Goal: Information Seeking & Learning: Get advice/opinions

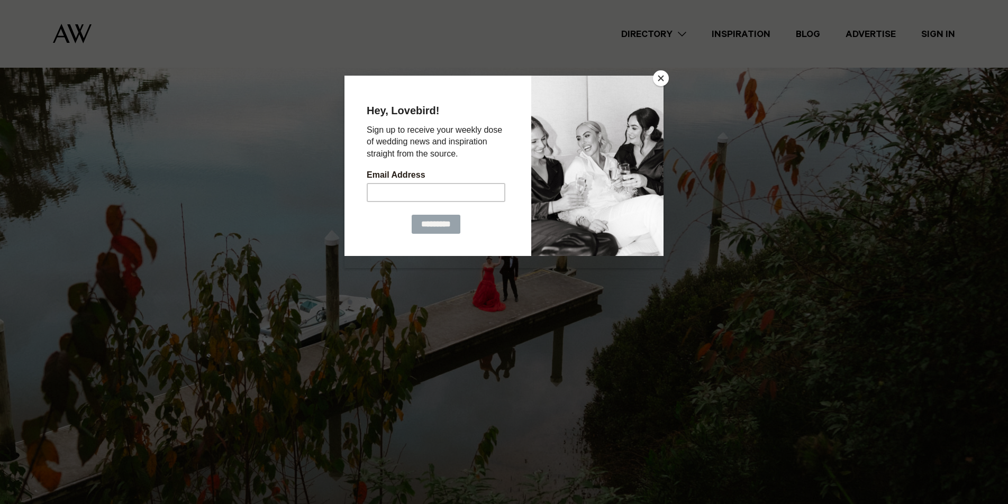
scroll to position [159, 0]
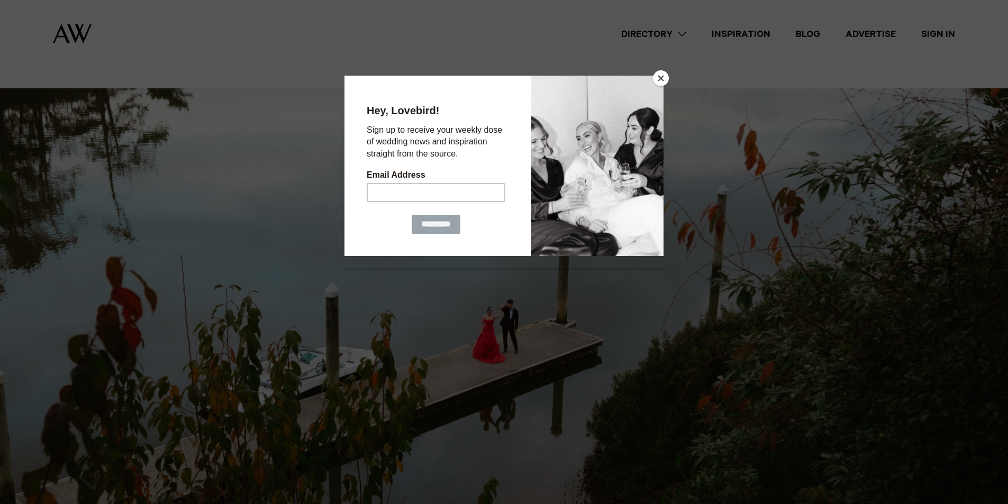
click at [658, 78] on button "Close" at bounding box center [661, 78] width 16 height 16
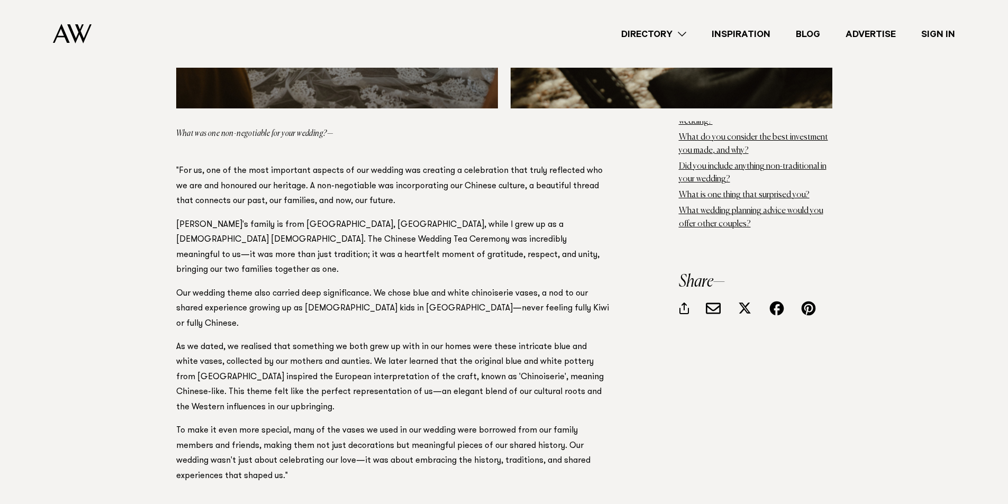
scroll to position [2121, 0]
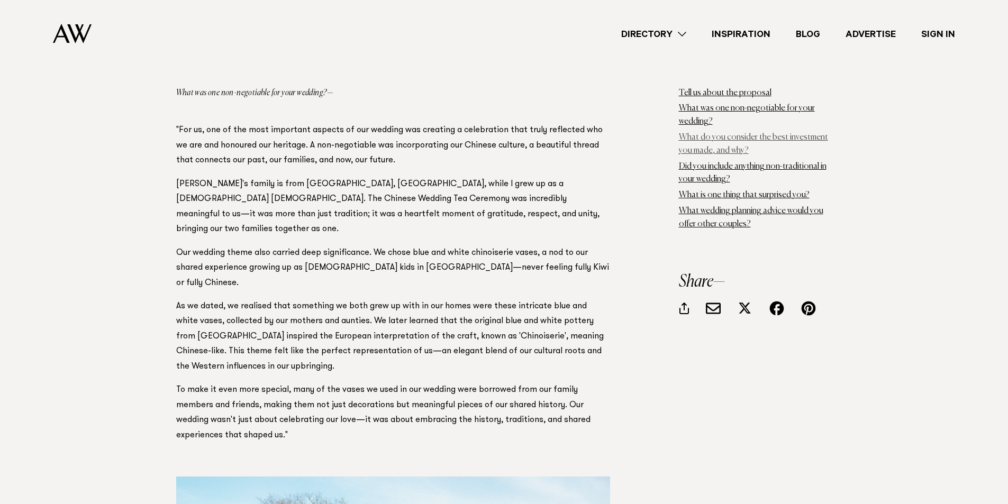
click at [771, 136] on link "What do you consider the best investment you made, and why?" at bounding box center [753, 144] width 149 height 22
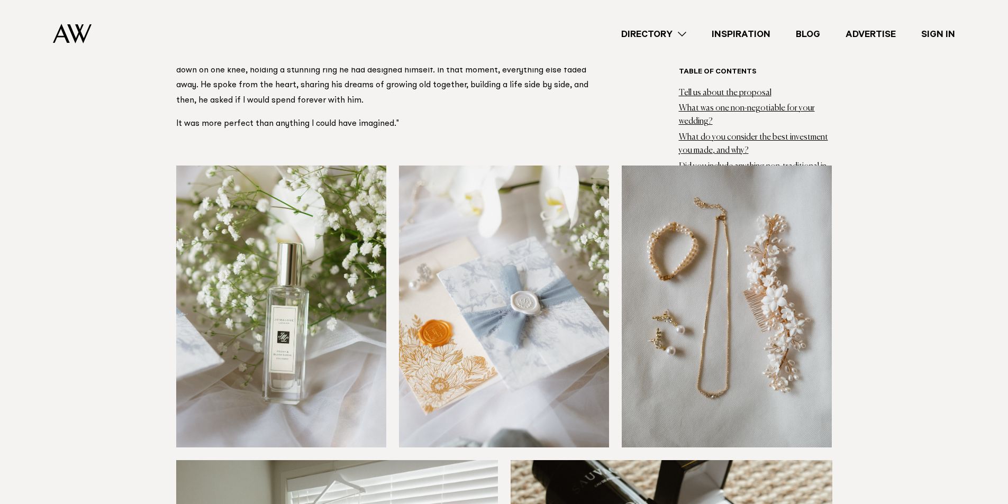
scroll to position [1280, 0]
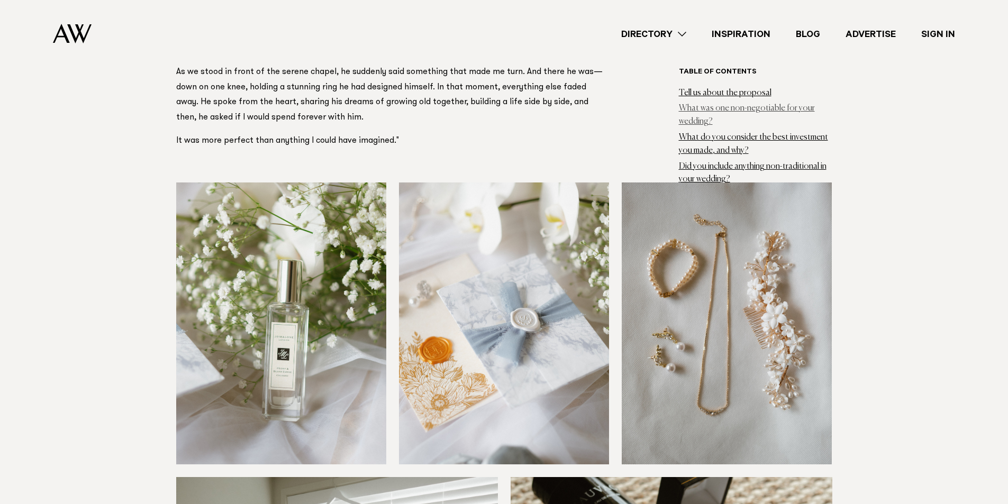
click at [766, 105] on link "What was one non-negotiable for your wedding?" at bounding box center [747, 115] width 136 height 22
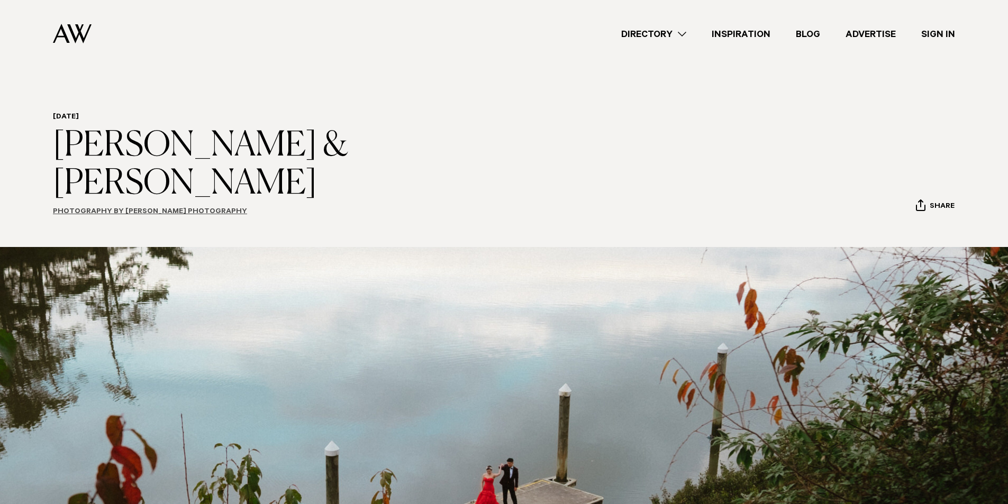
click at [160, 208] on link "Photography by Sélea Photography" at bounding box center [150, 212] width 194 height 8
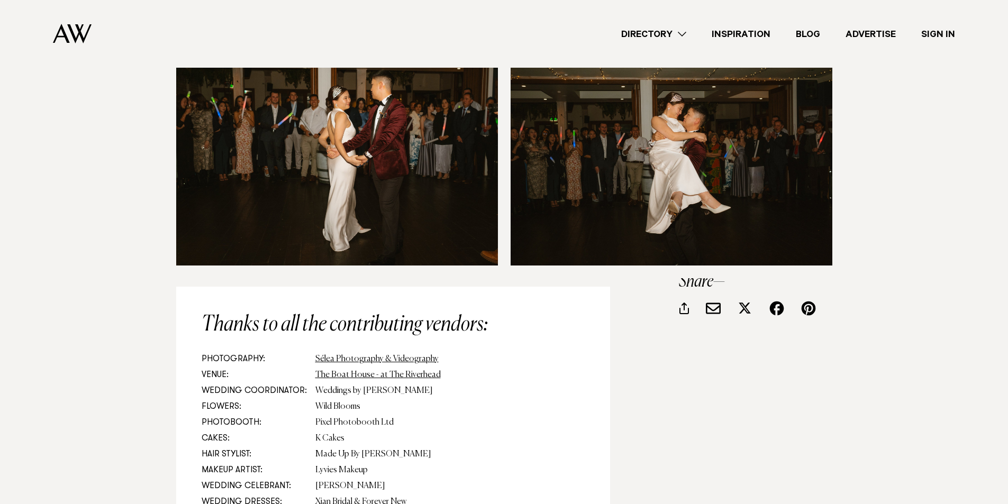
scroll to position [7937, 0]
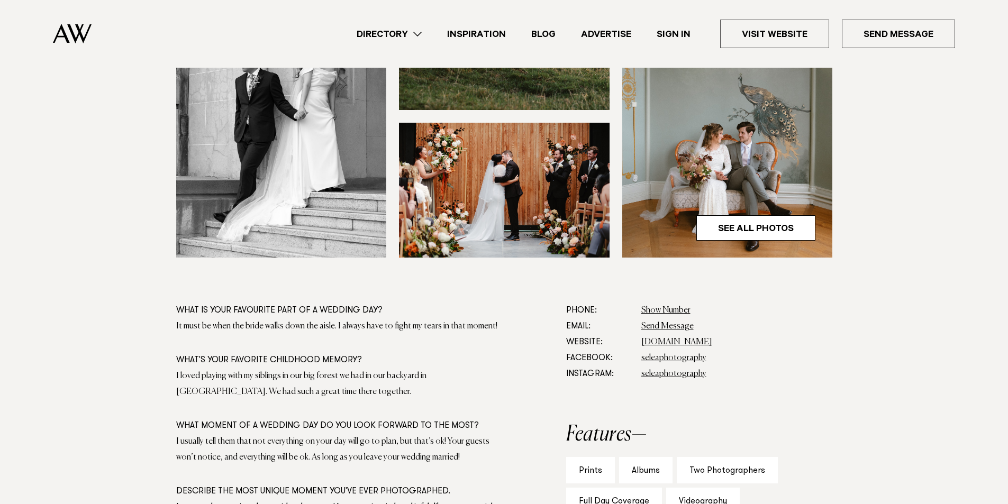
scroll to position [370, 0]
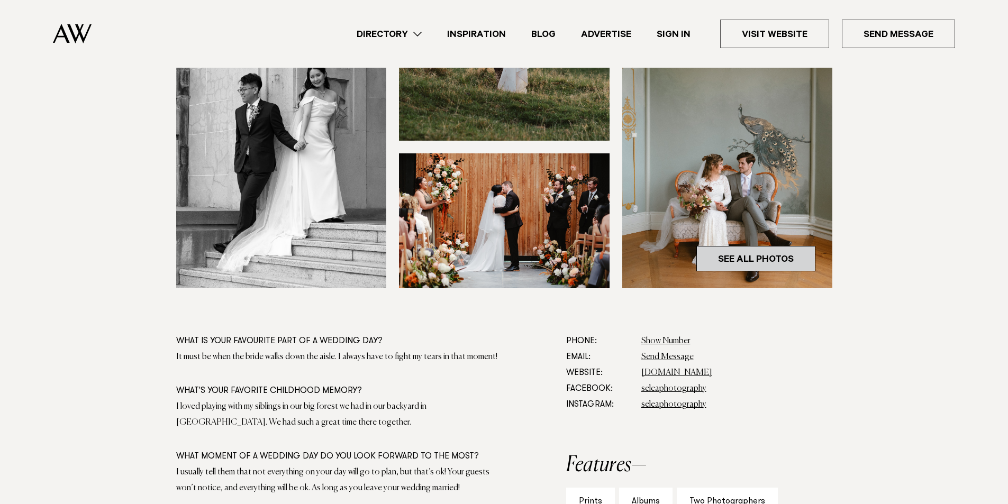
click at [801, 254] on link "See All Photos" at bounding box center [755, 258] width 119 height 25
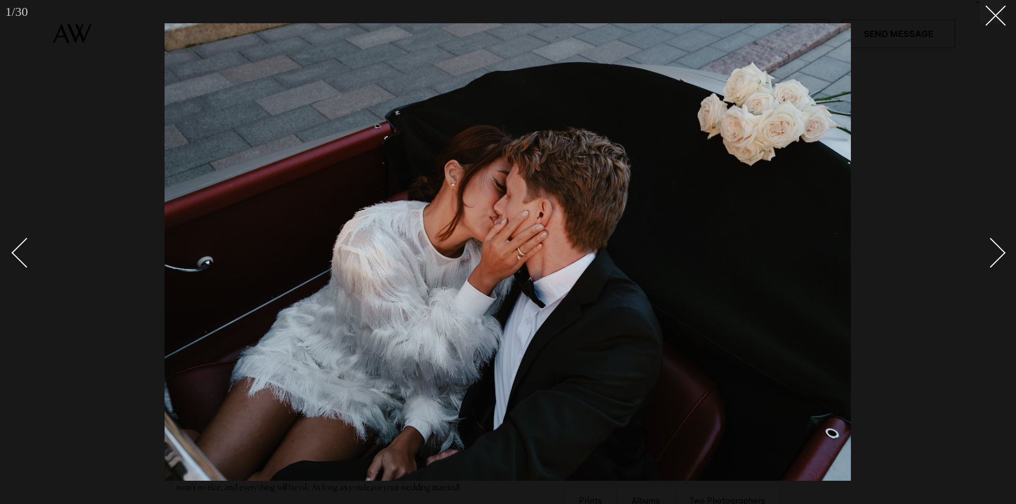
click at [1004, 254] on div "Next slide" at bounding box center [991, 253] width 30 height 30
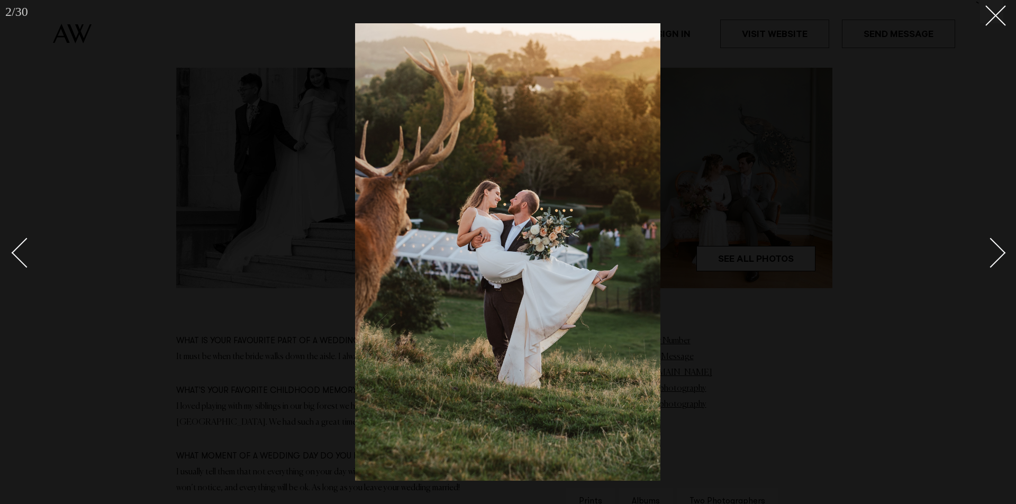
click at [1004, 254] on div "Next slide" at bounding box center [991, 253] width 30 height 30
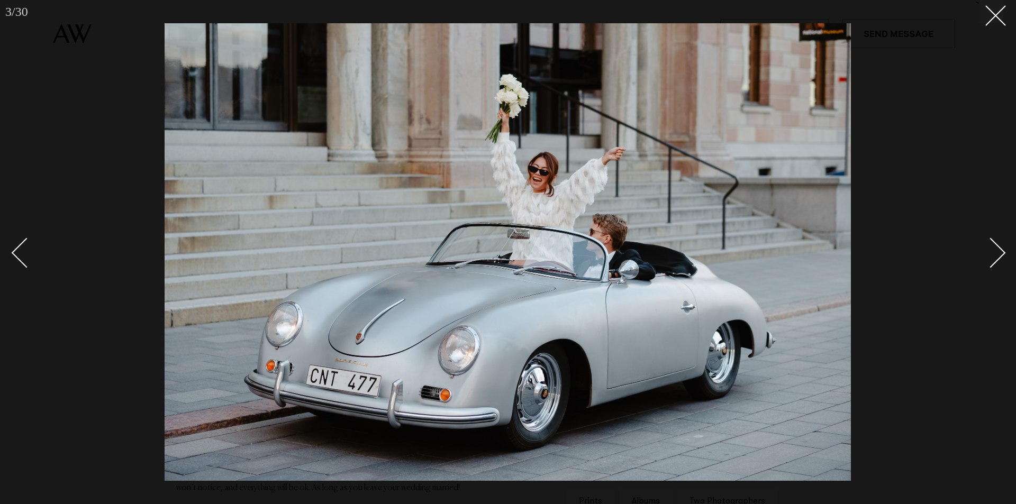
click at [1004, 254] on div "Next slide" at bounding box center [991, 253] width 30 height 30
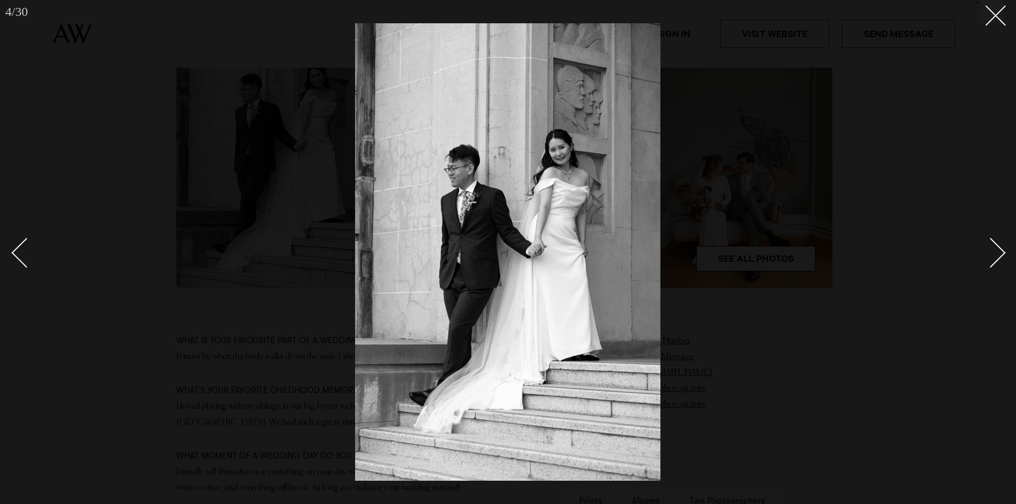
click at [1004, 254] on div "Next slide" at bounding box center [991, 253] width 30 height 30
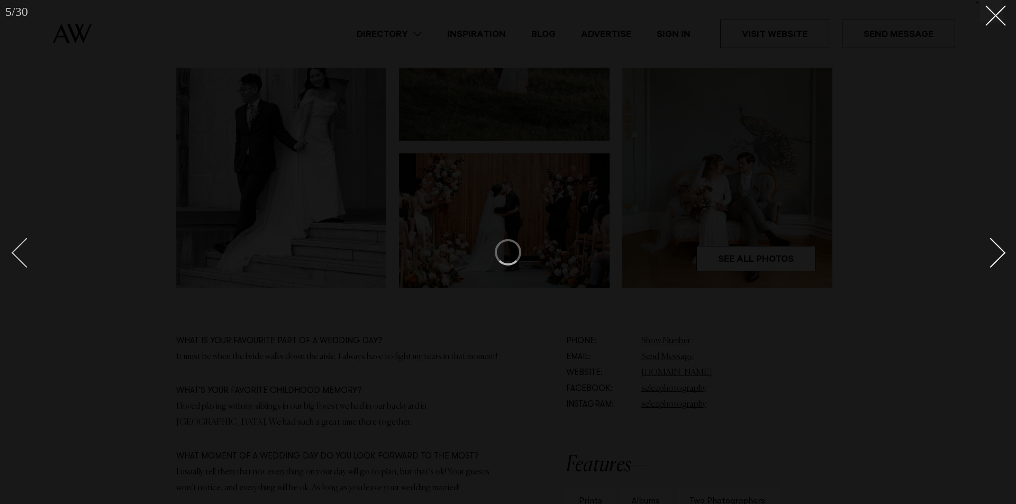
click at [17, 254] on div "Previous slide" at bounding box center [27, 253] width 30 height 30
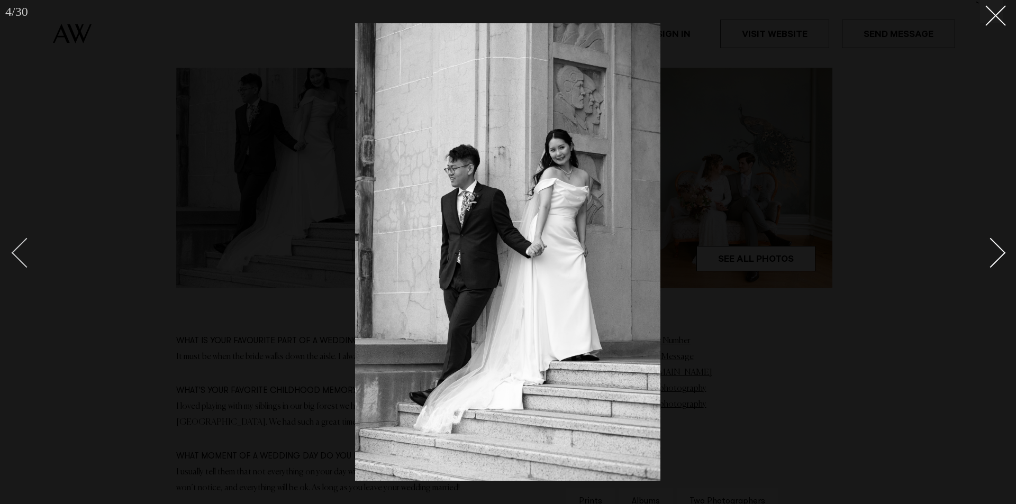
click at [17, 254] on div "Previous slide" at bounding box center [27, 253] width 30 height 30
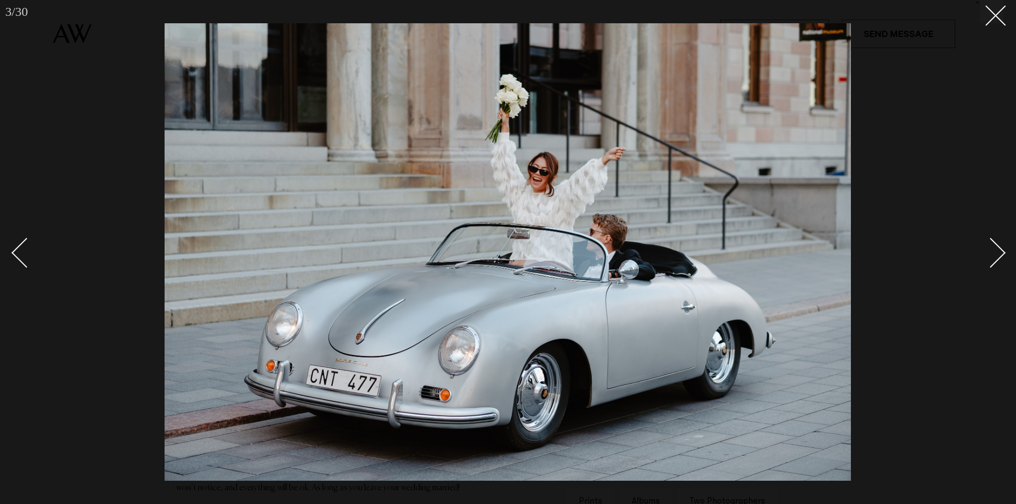
click at [983, 264] on link at bounding box center [984, 252] width 37 height 53
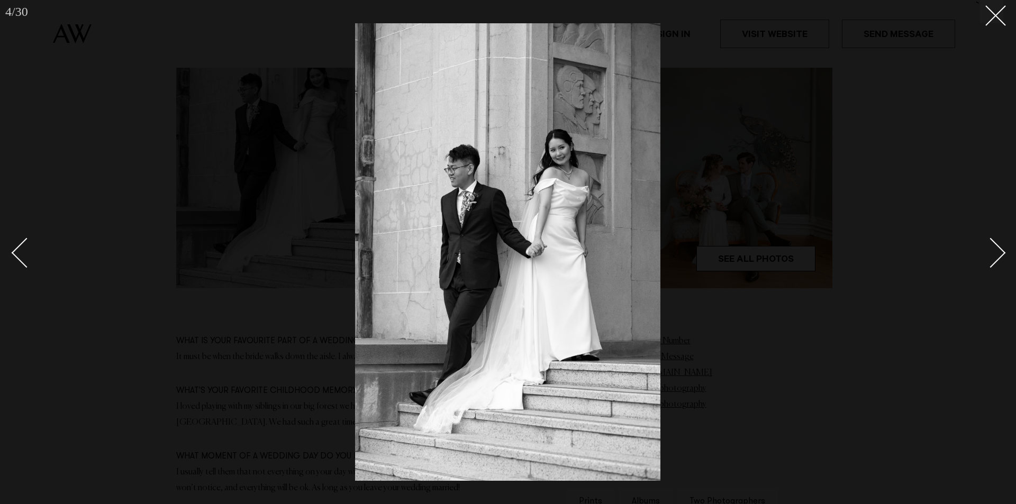
click at [983, 264] on link at bounding box center [984, 252] width 37 height 53
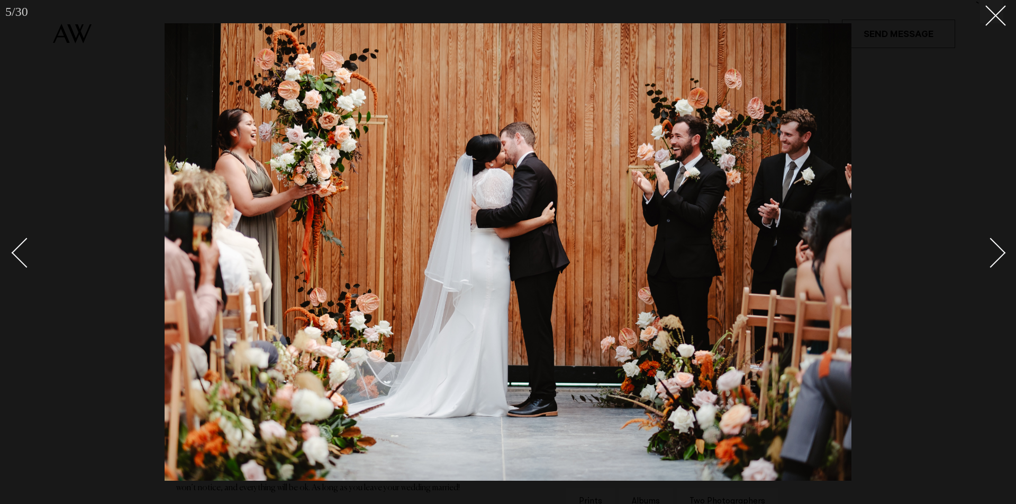
click at [983, 264] on link at bounding box center [984, 252] width 37 height 53
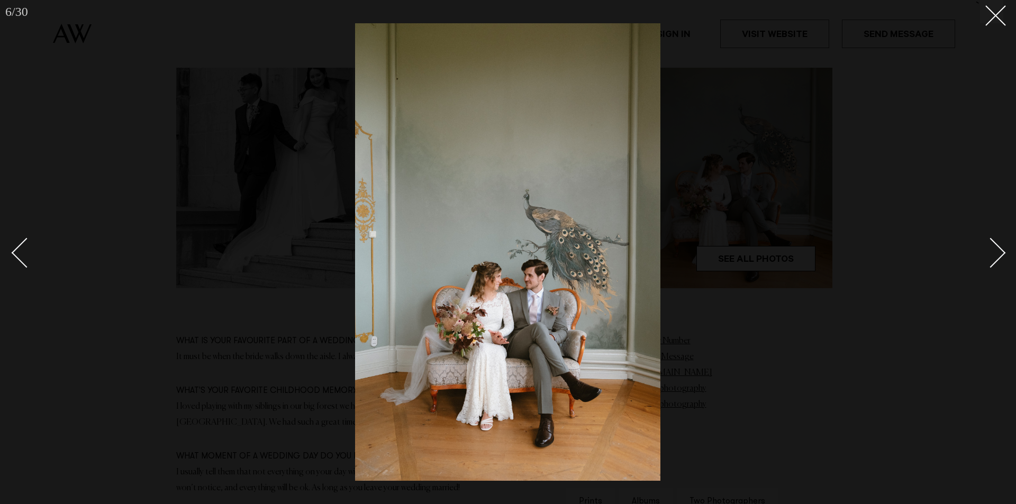
click at [983, 264] on link at bounding box center [984, 252] width 37 height 53
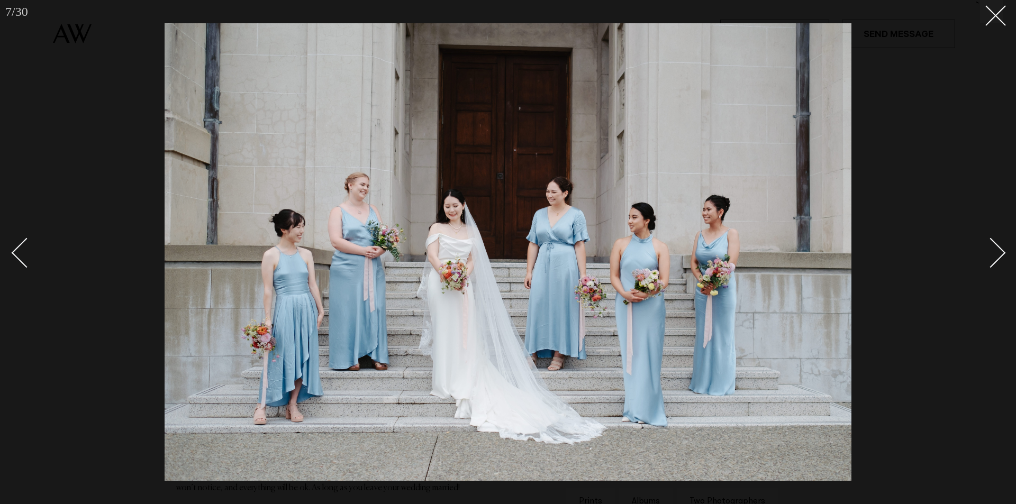
click at [983, 264] on link at bounding box center [984, 252] width 37 height 53
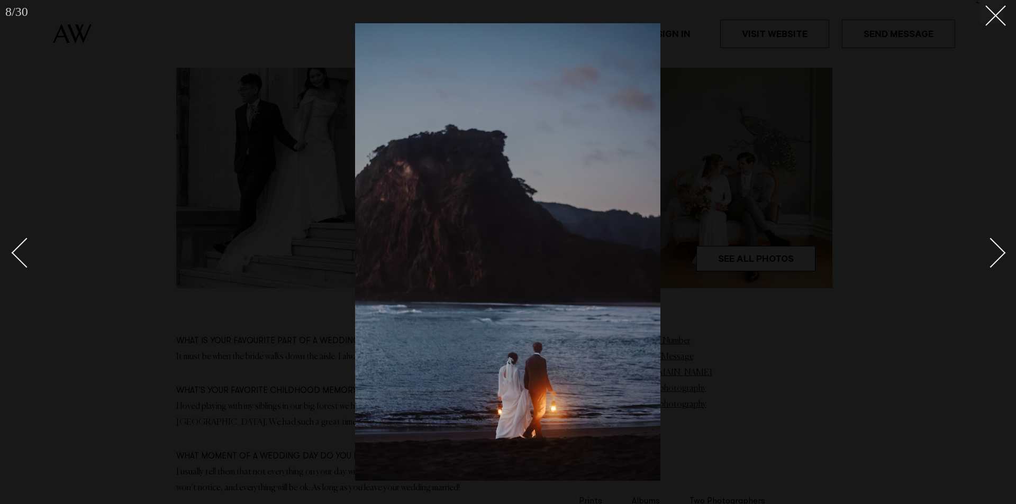
click at [983, 264] on link at bounding box center [984, 252] width 37 height 53
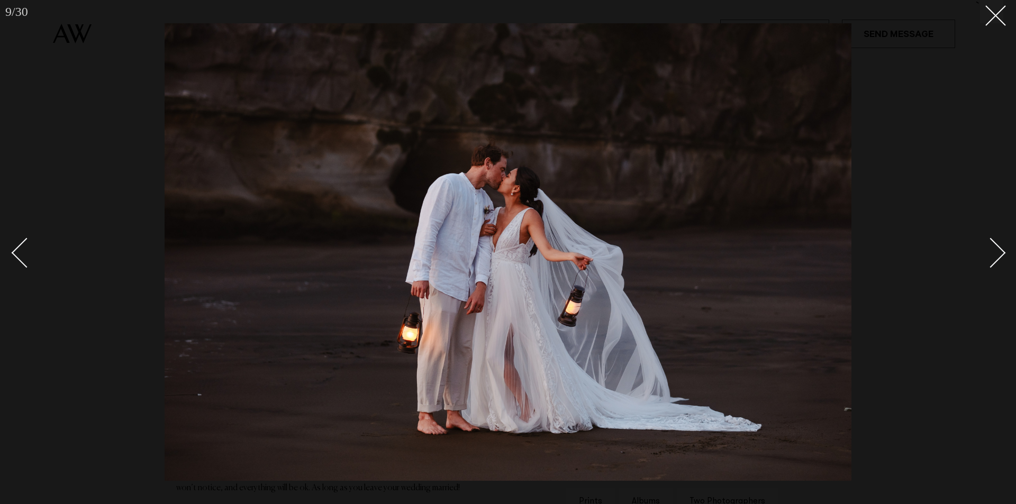
click at [994, 260] on div "Next slide" at bounding box center [991, 253] width 30 height 30
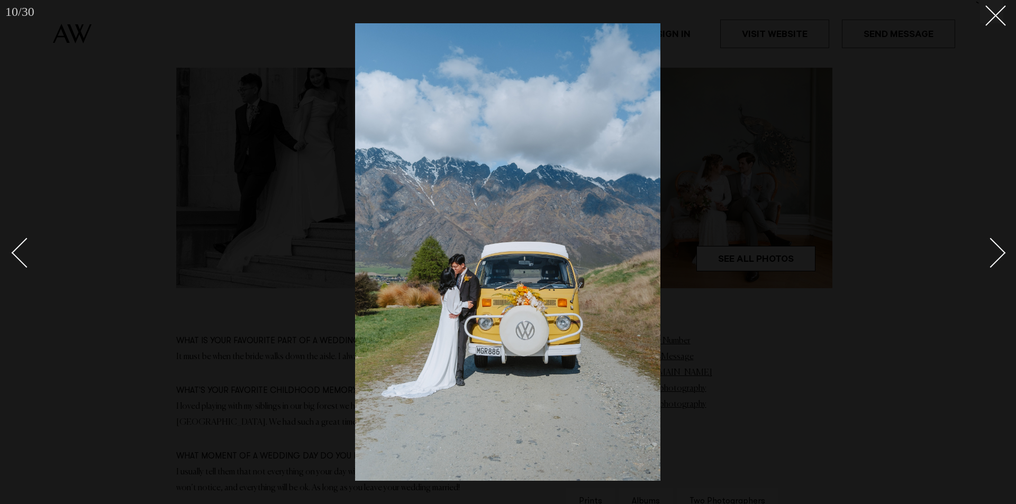
click at [994, 260] on div "Next slide" at bounding box center [991, 253] width 30 height 30
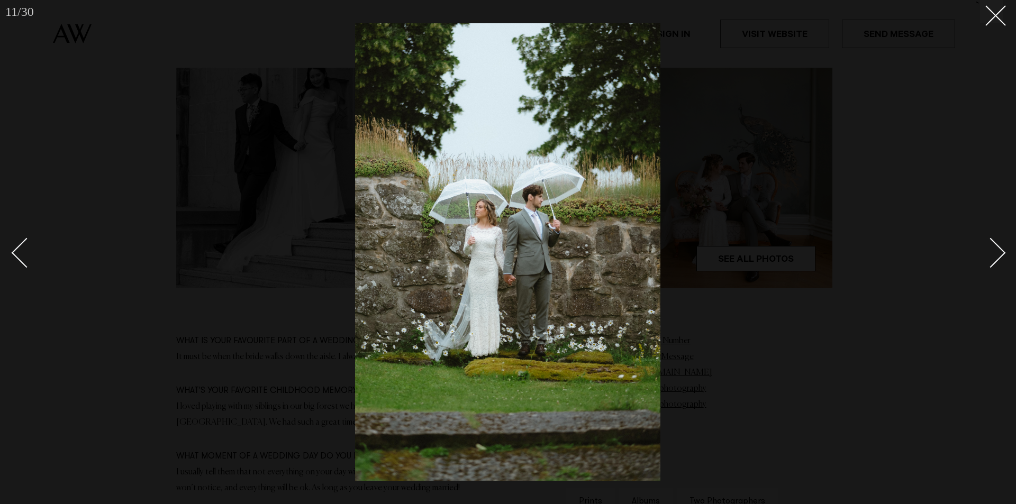
click at [994, 260] on div "Next slide" at bounding box center [991, 253] width 30 height 30
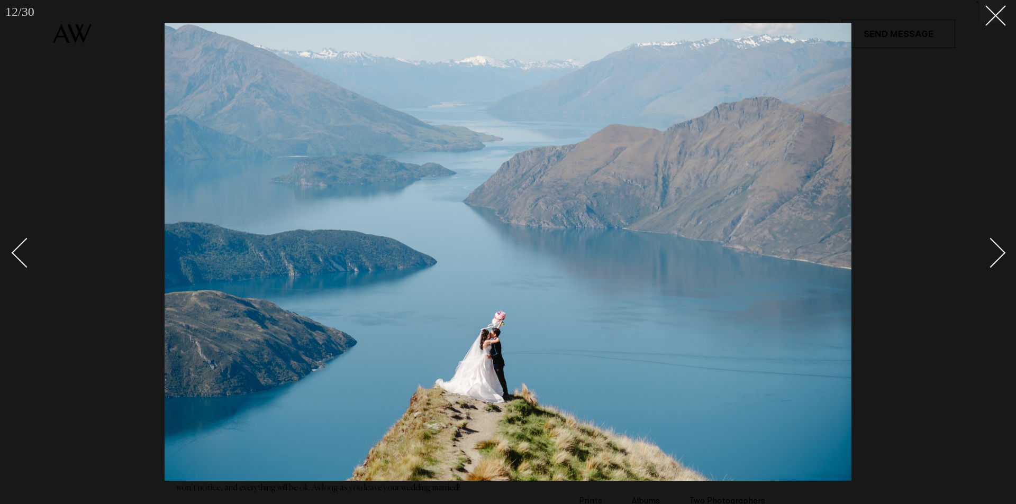
click at [994, 260] on div "Next slide" at bounding box center [991, 253] width 30 height 30
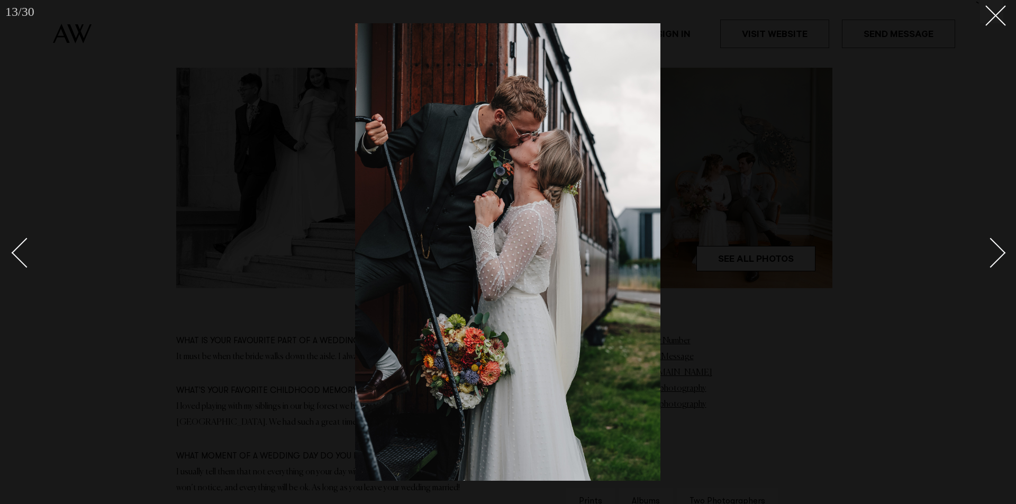
click at [994, 260] on div "Next slide" at bounding box center [991, 253] width 30 height 30
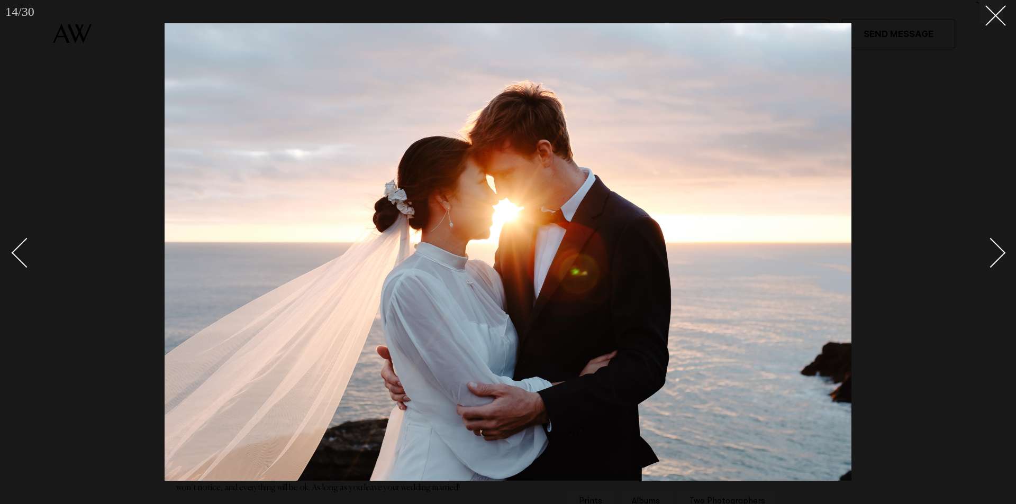
click at [994, 260] on div "Next slide" at bounding box center [991, 253] width 30 height 30
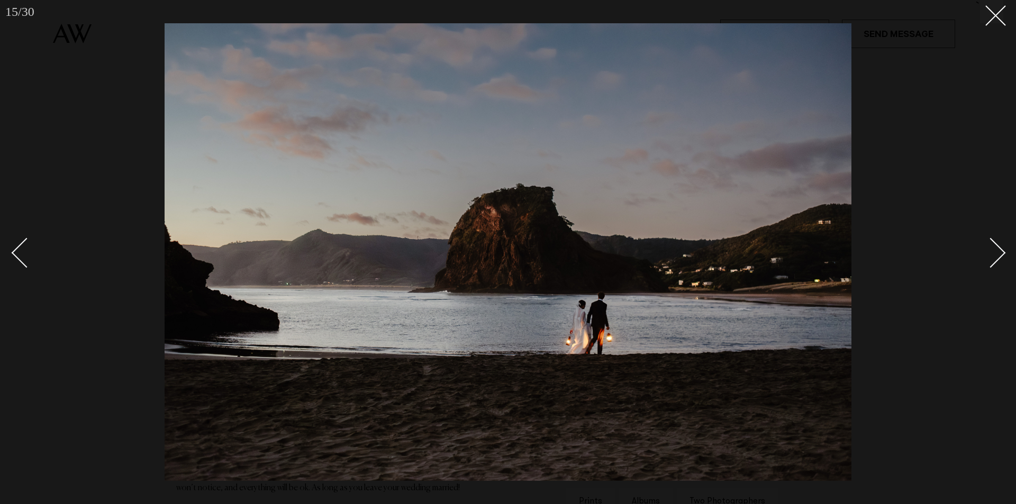
click at [994, 260] on div "Next slide" at bounding box center [991, 253] width 30 height 30
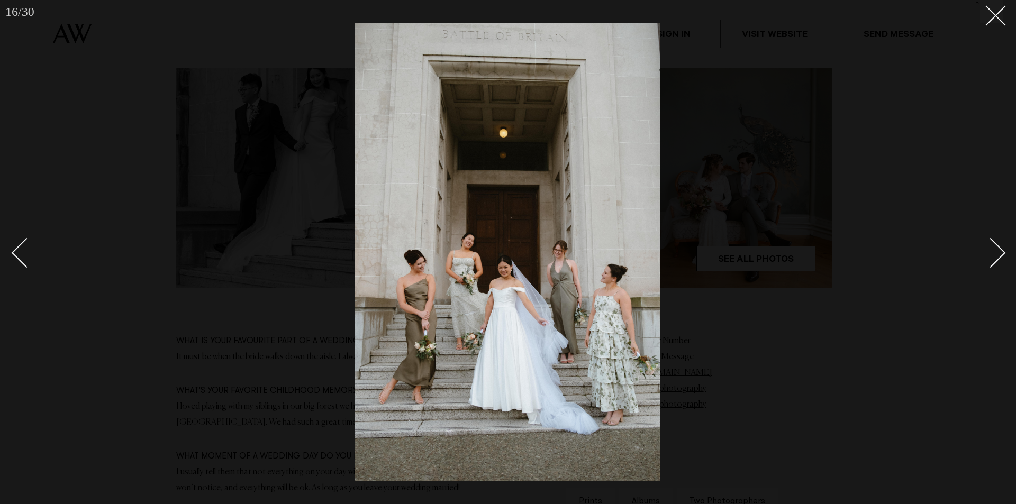
click at [994, 260] on div "Next slide" at bounding box center [991, 253] width 30 height 30
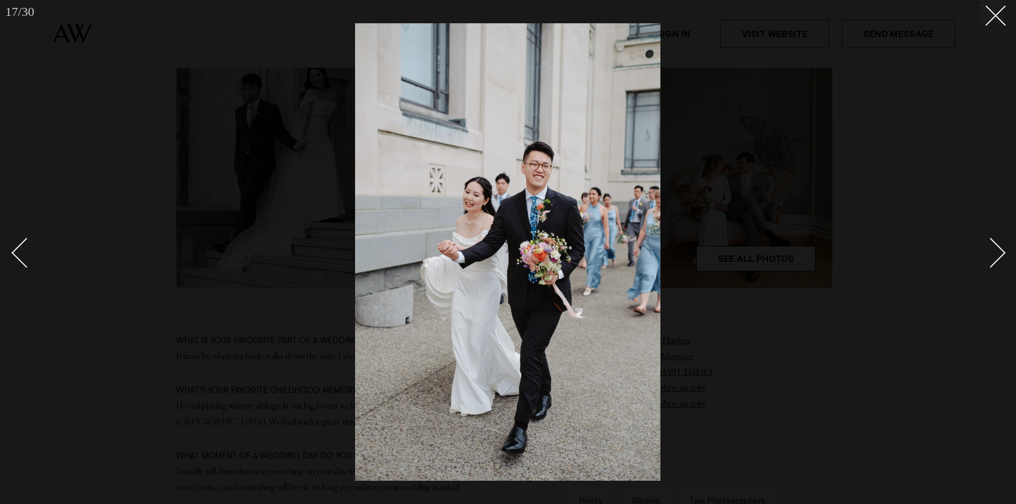
click at [994, 260] on div "Next slide" at bounding box center [991, 253] width 30 height 30
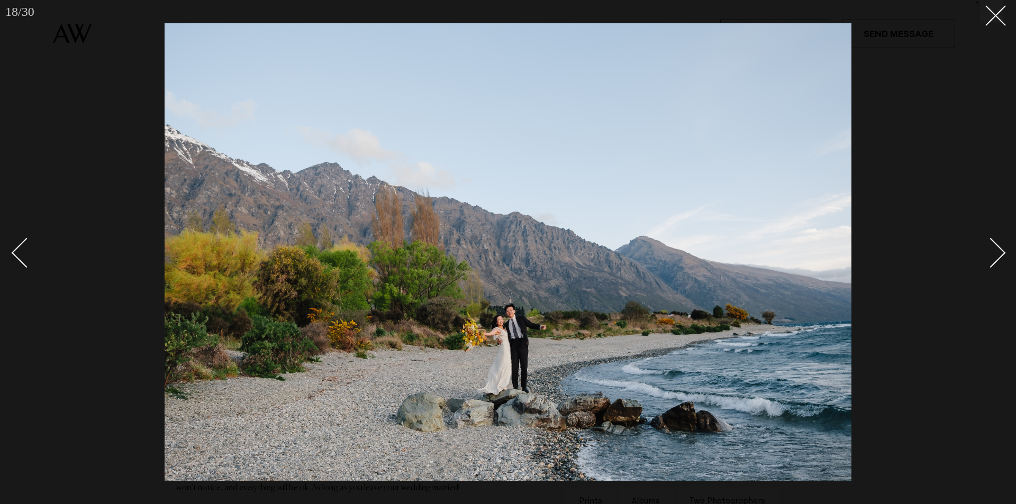
click at [994, 260] on div "Next slide" at bounding box center [991, 253] width 30 height 30
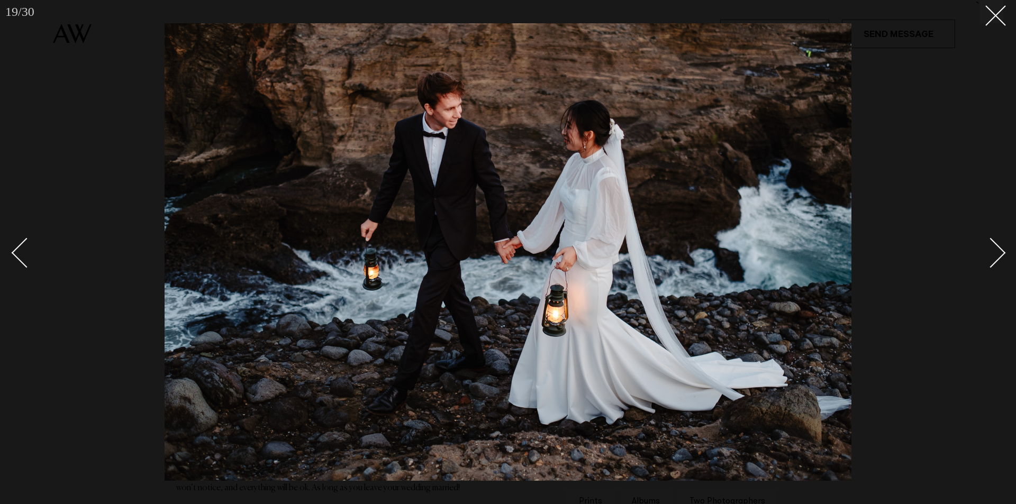
click at [994, 260] on div "Next slide" at bounding box center [991, 253] width 30 height 30
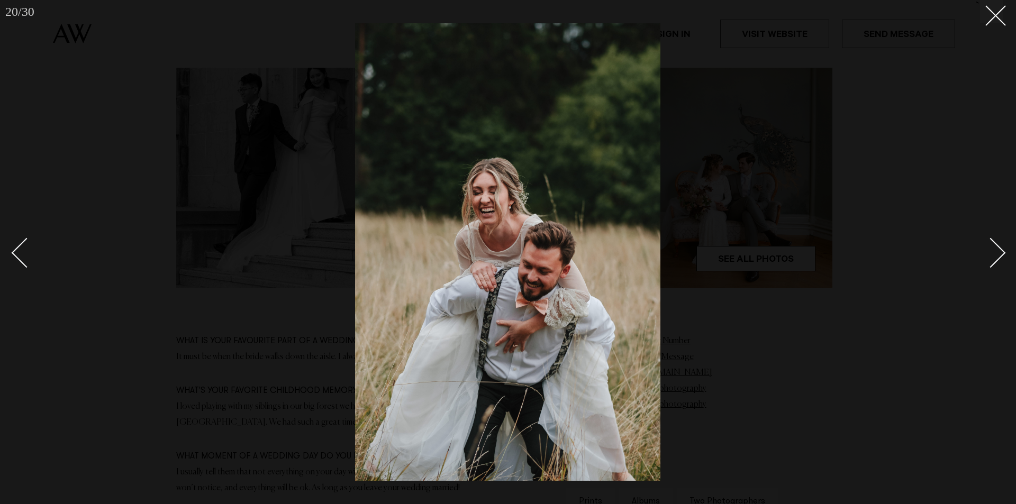
click at [994, 260] on div "Next slide" at bounding box center [991, 253] width 30 height 30
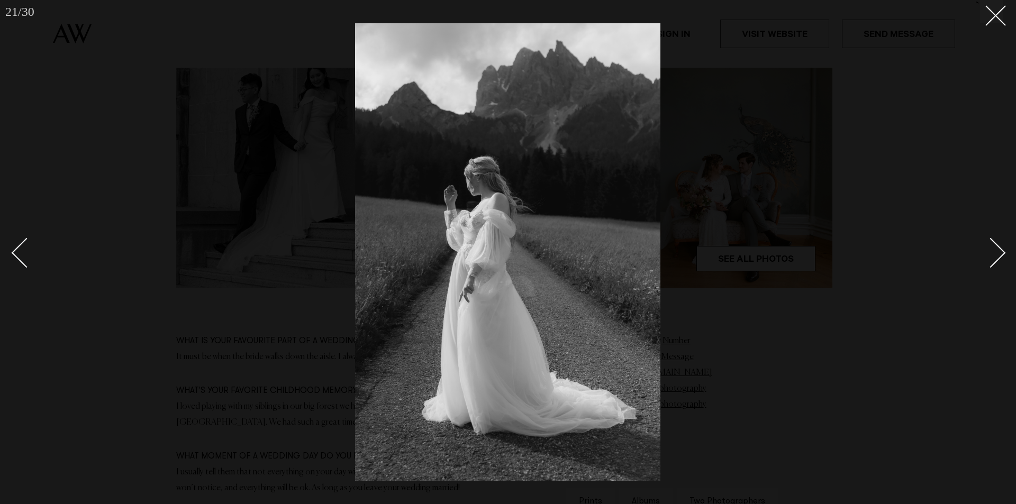
click at [994, 260] on div "Next slide" at bounding box center [991, 253] width 30 height 30
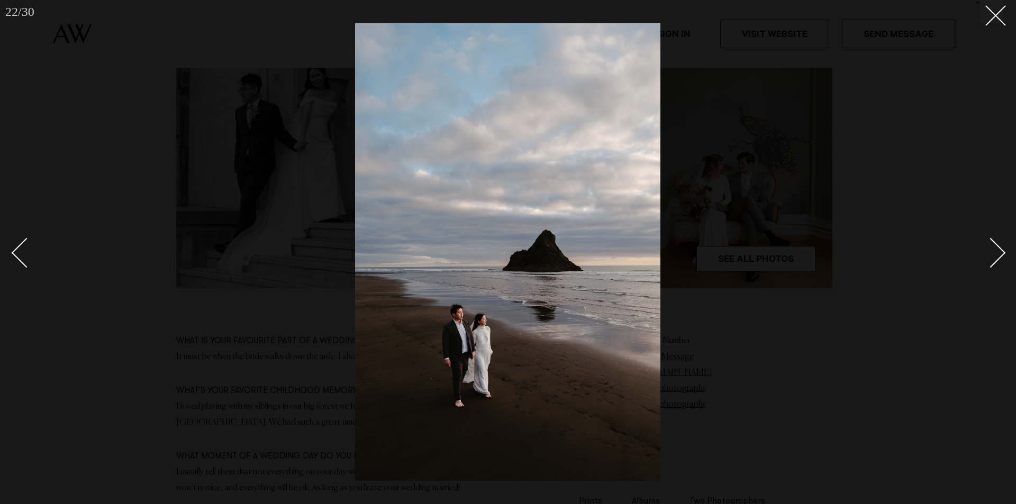
click at [994, 260] on div "Next slide" at bounding box center [991, 253] width 30 height 30
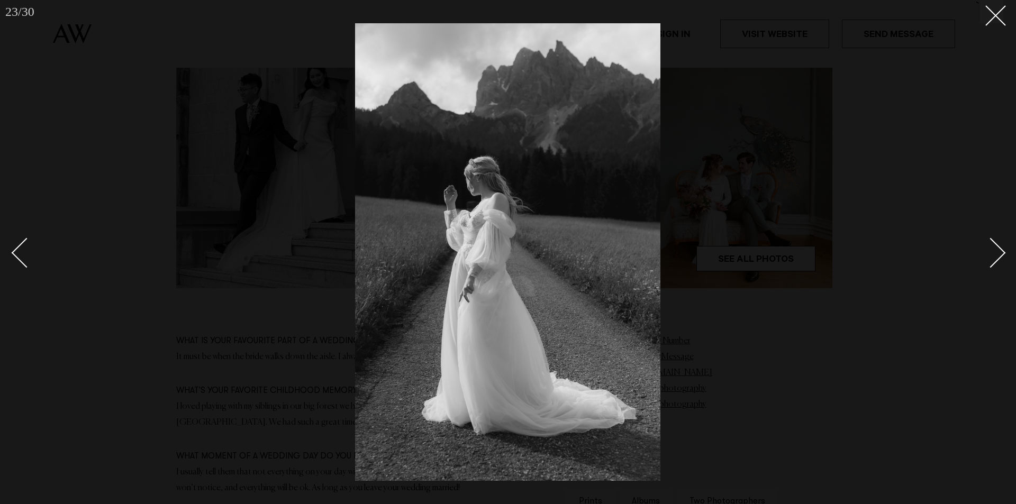
click at [994, 260] on div "Next slide" at bounding box center [991, 253] width 30 height 30
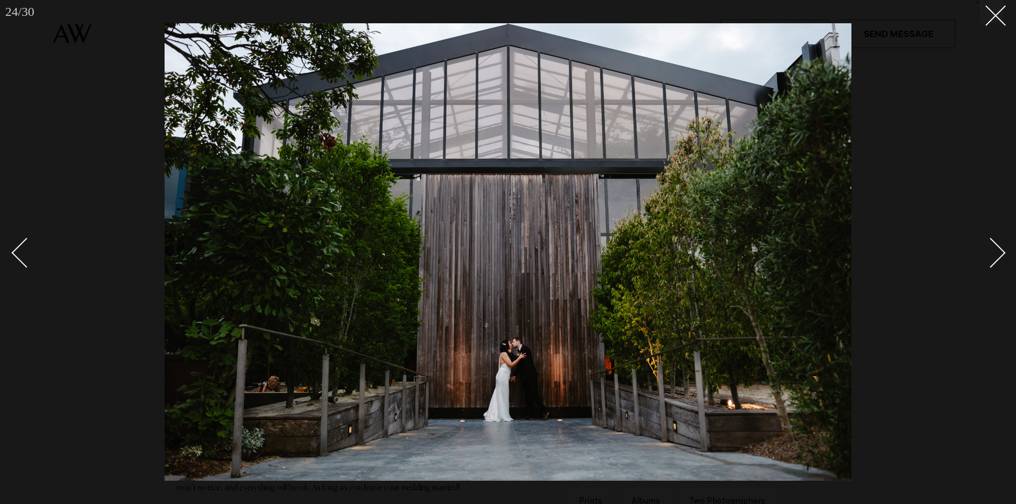
click at [994, 260] on div "Next slide" at bounding box center [991, 253] width 30 height 30
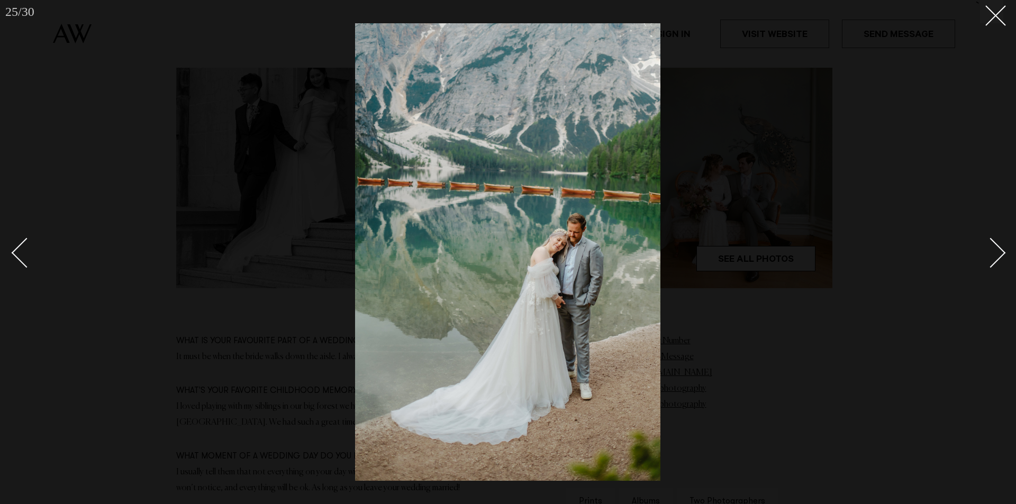
click at [994, 260] on div "Next slide" at bounding box center [991, 253] width 30 height 30
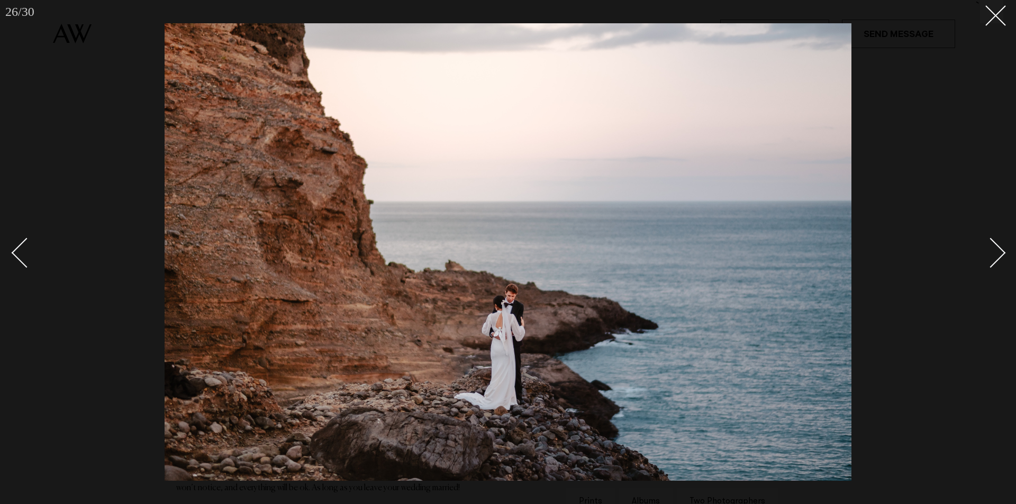
click at [994, 260] on div "Next slide" at bounding box center [991, 253] width 30 height 30
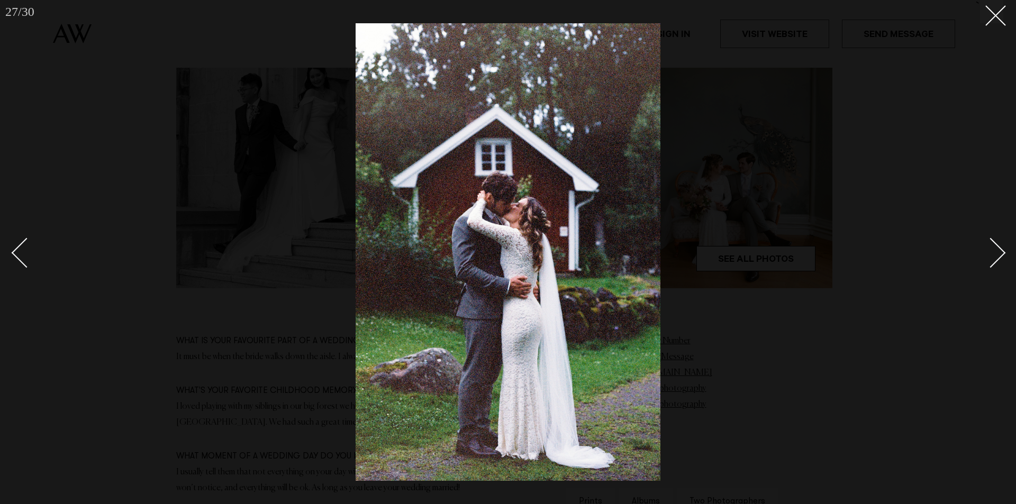
click at [994, 260] on div "Next slide" at bounding box center [991, 253] width 30 height 30
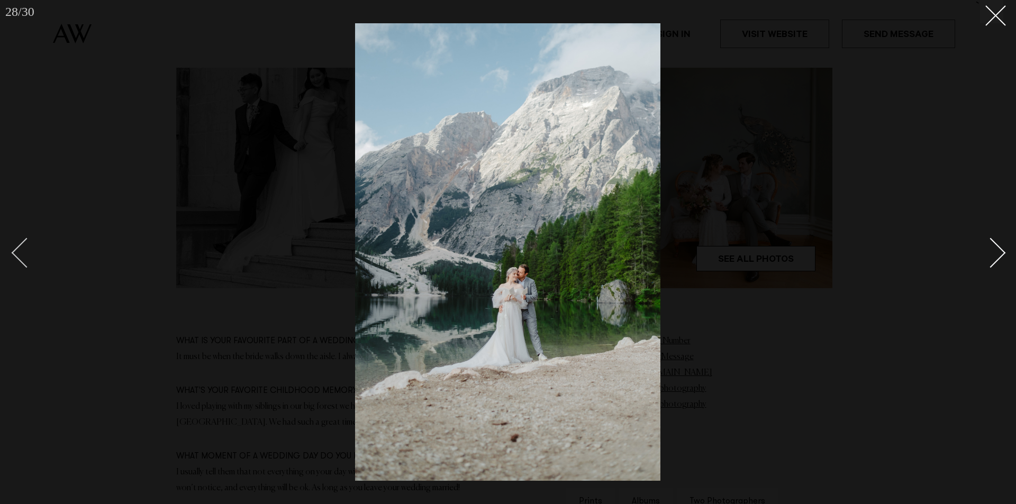
click at [28, 263] on div "Previous slide" at bounding box center [27, 253] width 30 height 30
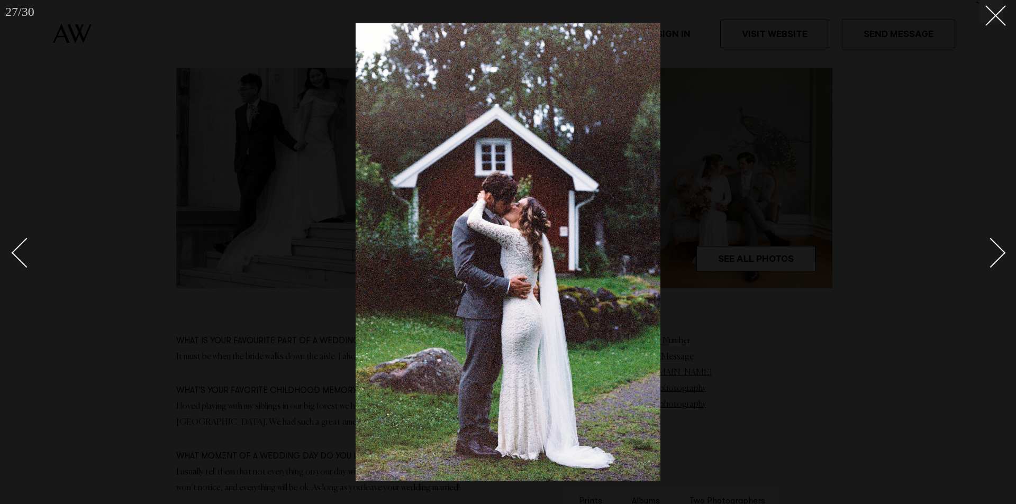
click at [994, 261] on div "Next slide" at bounding box center [991, 253] width 30 height 30
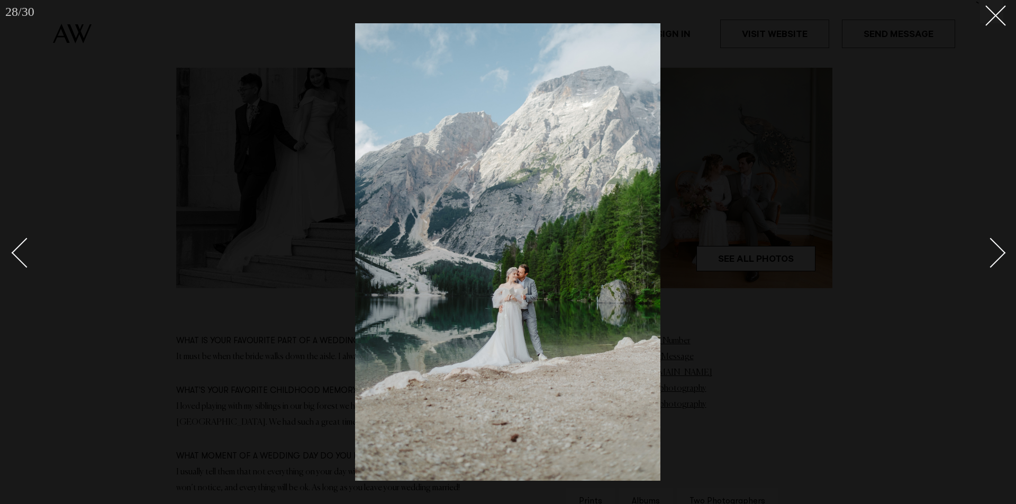
click at [994, 261] on div "Next slide" at bounding box center [991, 253] width 30 height 30
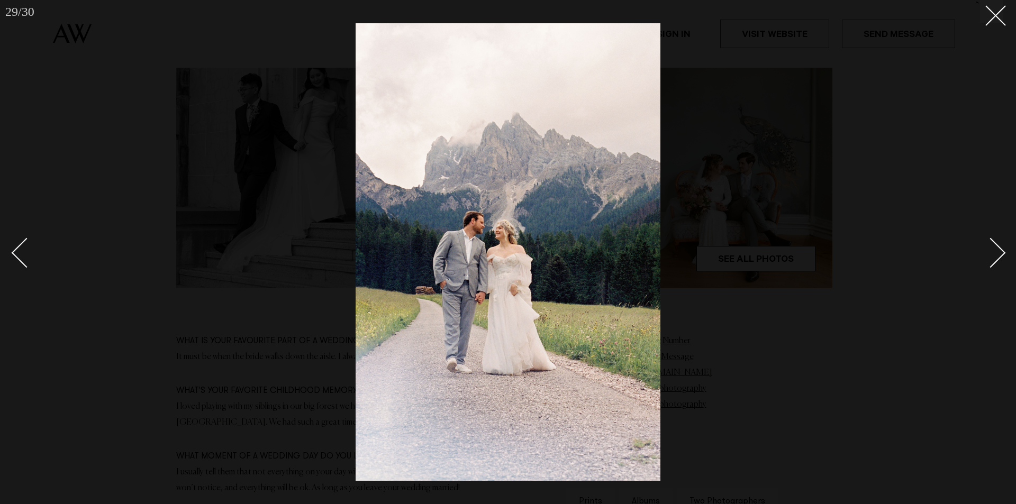
click at [994, 261] on div "Next slide" at bounding box center [991, 253] width 30 height 30
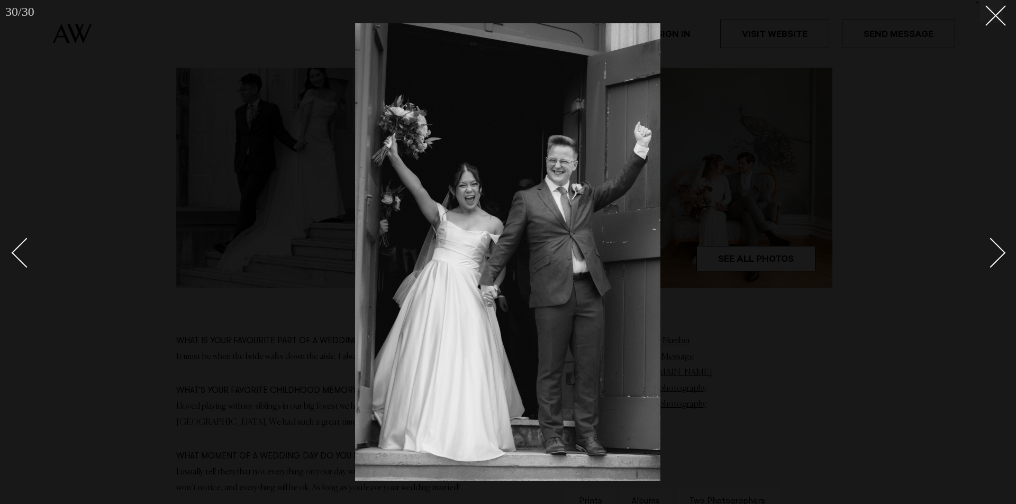
click at [994, 261] on div "Next slide" at bounding box center [991, 253] width 30 height 30
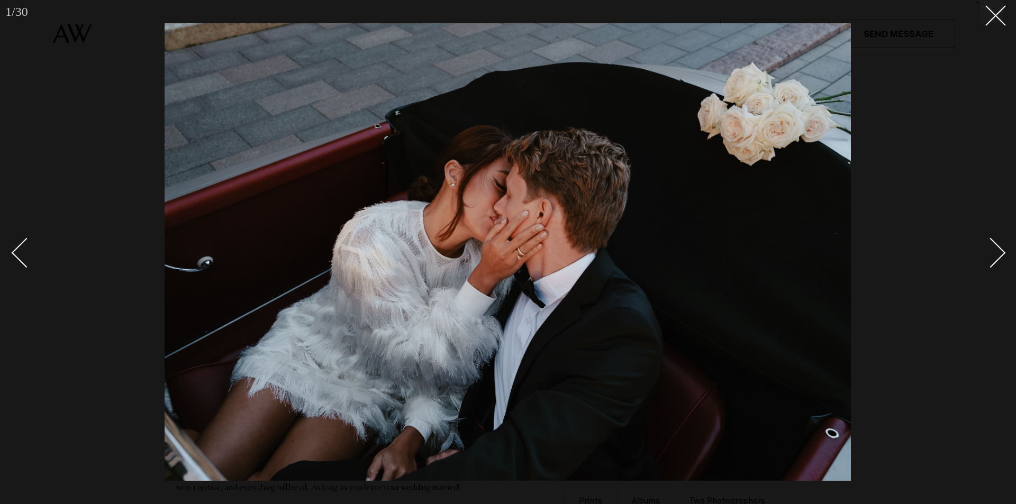
click at [9, 253] on div at bounding box center [508, 252] width 1016 height 504
